Goal: Information Seeking & Learning: Learn about a topic

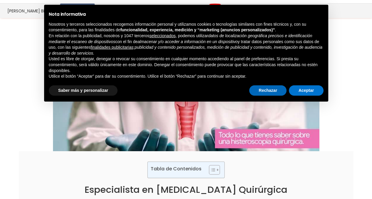
scroll to position [59, 0]
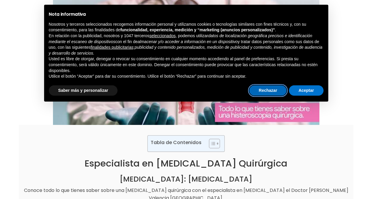
click at [267, 93] on button "Rechazar" at bounding box center [267, 90] width 37 height 11
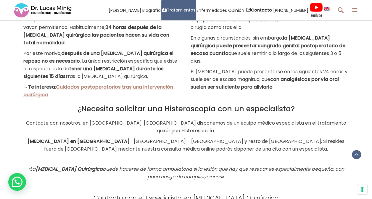
scroll to position [1389, 0]
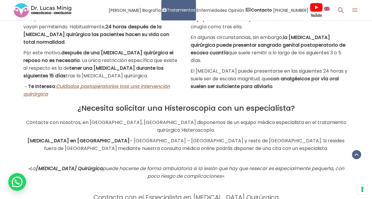
click at [137, 83] on link "Cuidados postoperatorios tras una intervención quirúrgica" at bounding box center [96, 90] width 146 height 14
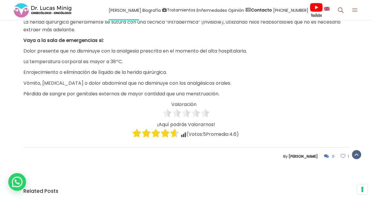
scroll to position [650, 0]
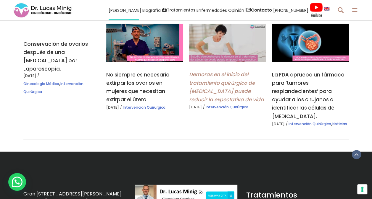
click at [215, 98] on link "Demoras en el inicio del tratamiento quirúrgico de [MEDICAL_DATA] puede reducir…" at bounding box center [226, 87] width 75 height 32
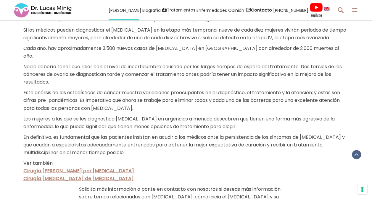
scroll to position [502, 0]
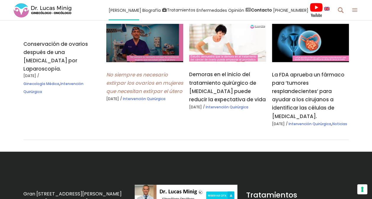
click at [143, 93] on link "No siempre es necesario extirpar los ovarios en mujeres que necesitan extirpar …" at bounding box center [144, 83] width 77 height 24
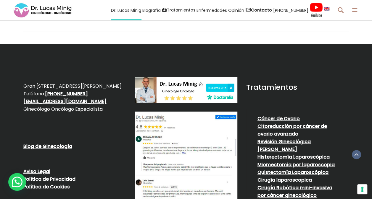
scroll to position [769, 0]
